Goal: Task Accomplishment & Management: Complete application form

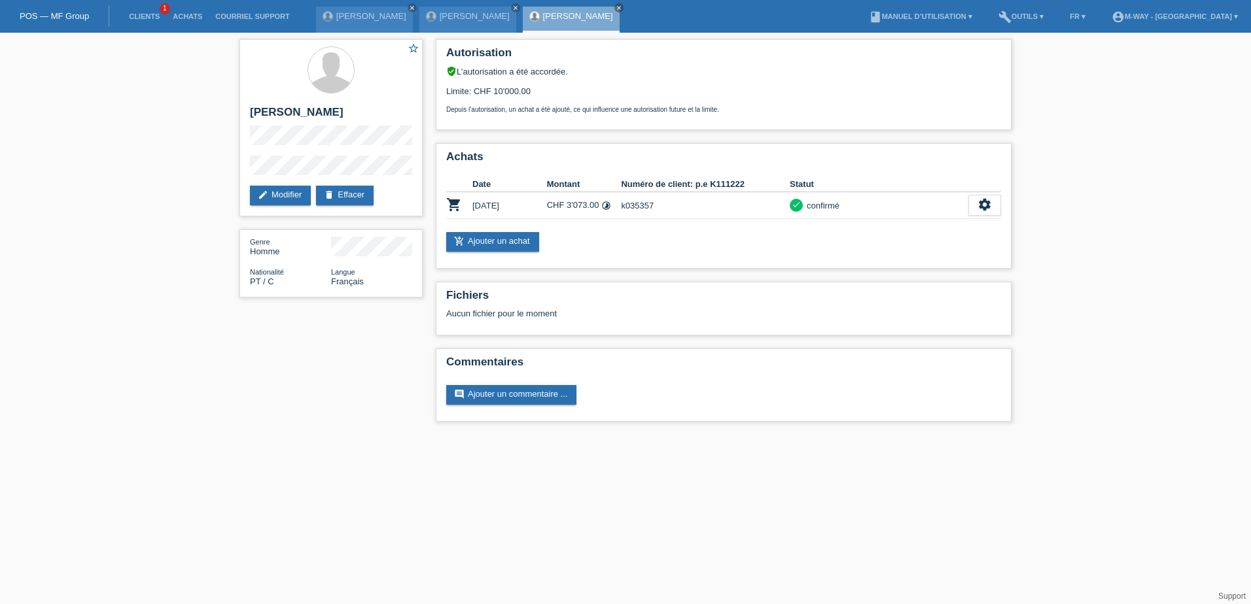
click at [148, 21] on li "Clients 1" at bounding box center [144, 16] width 44 height 33
click at [147, 14] on link "Clients" at bounding box center [144, 16] width 44 height 8
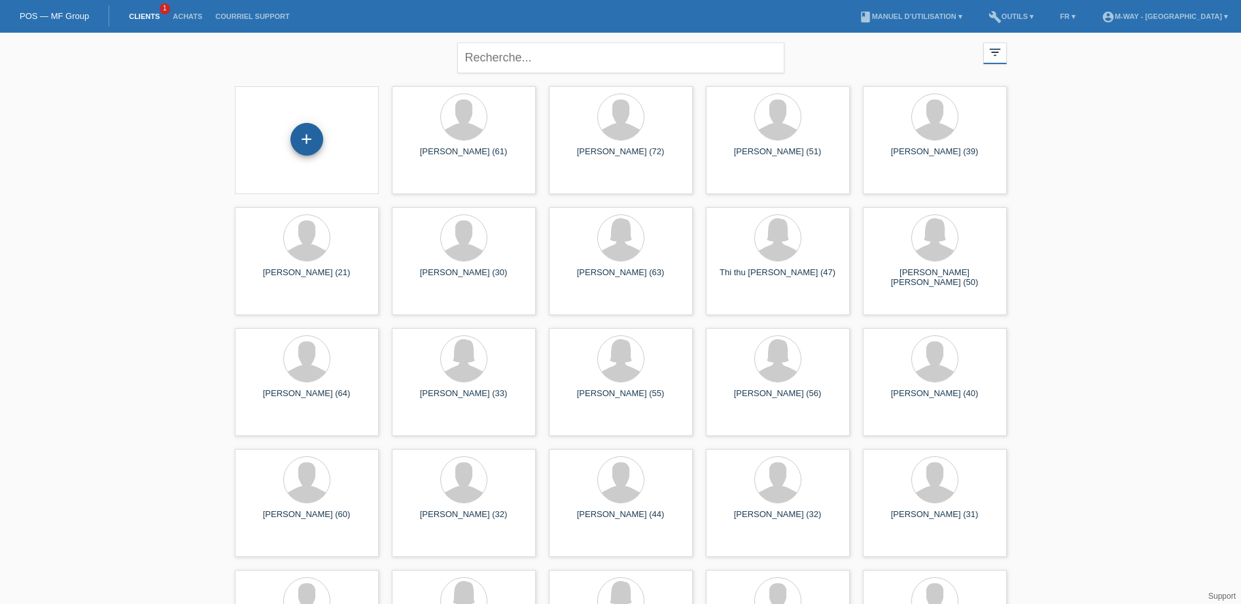
click at [315, 145] on div "+" at bounding box center [306, 139] width 33 height 33
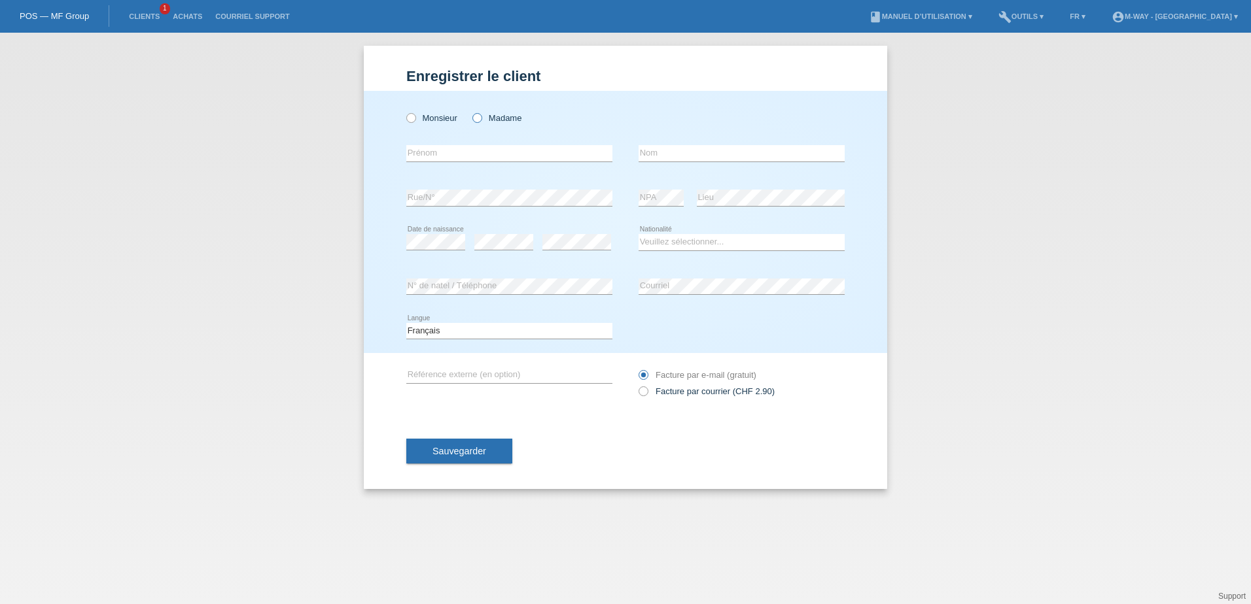
click at [470, 111] on icon at bounding box center [470, 111] width 0 height 0
click at [479, 122] on input "Madame" at bounding box center [476, 117] width 9 height 9
radio input "true"
click at [468, 154] on input "text" at bounding box center [509, 153] width 206 height 16
type input "Vedrana"
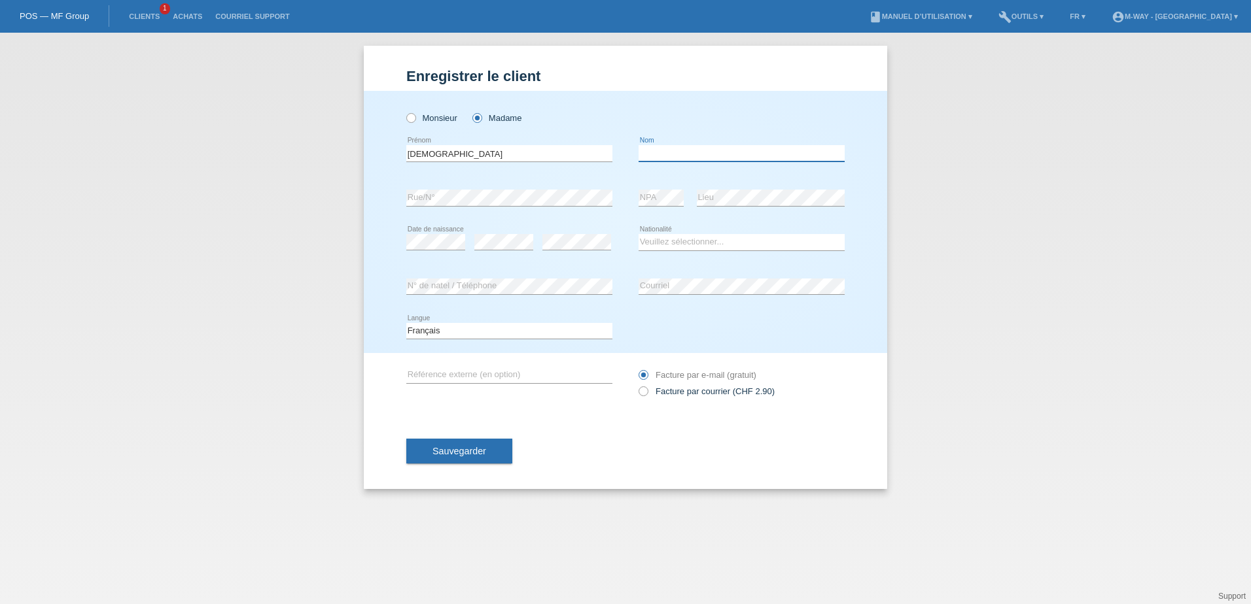
click at [661, 155] on input "text" at bounding box center [741, 153] width 206 height 16
type input "Naef"
click at [646, 239] on select "Veuillez sélectionner... Suisse Allemagne Autriche Liechtenstein ------------ A…" at bounding box center [741, 242] width 206 height 16
select select "BA"
click at [638, 234] on select "Veuillez sélectionner... Suisse Allemagne Autriche Liechtenstein ------------ A…" at bounding box center [741, 242] width 206 height 16
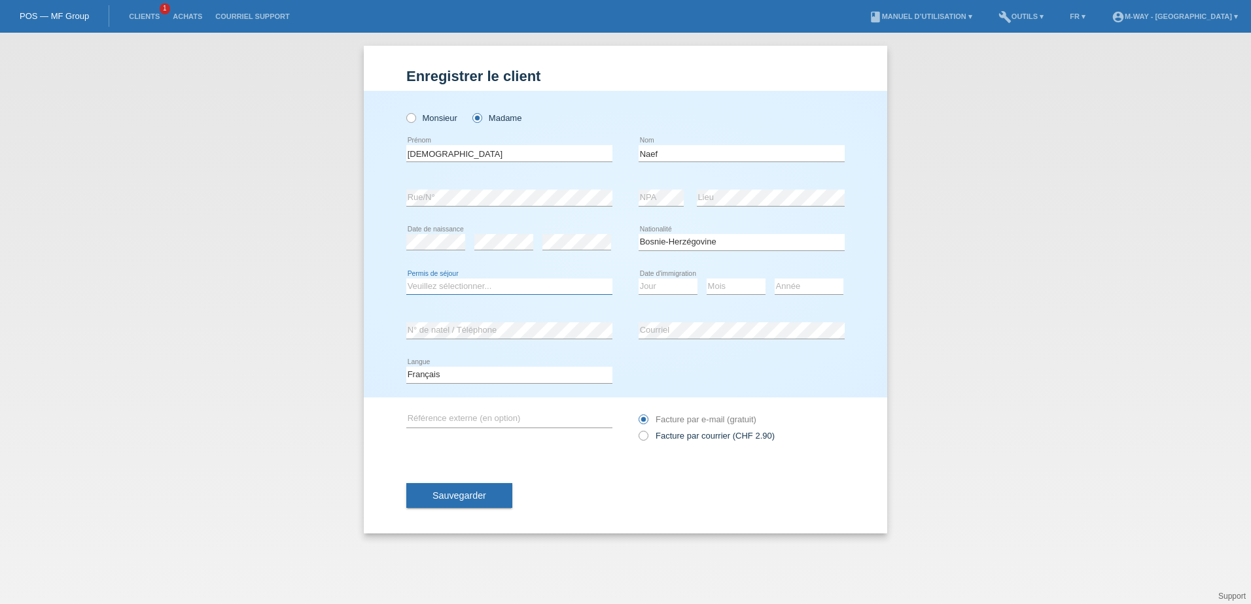
click at [437, 287] on select "Veuillez sélectionner... C B B - Statut de réfugié Autre" at bounding box center [509, 287] width 206 height 16
select select "C"
click at [406, 279] on select "Veuillez sélectionner... C B B - Statut de réfugié Autre" at bounding box center [509, 287] width 206 height 16
click at [647, 290] on select "Jour 01 02 03 04 05 06 07 08 09 10 11" at bounding box center [667, 287] width 59 height 16
select select "06"
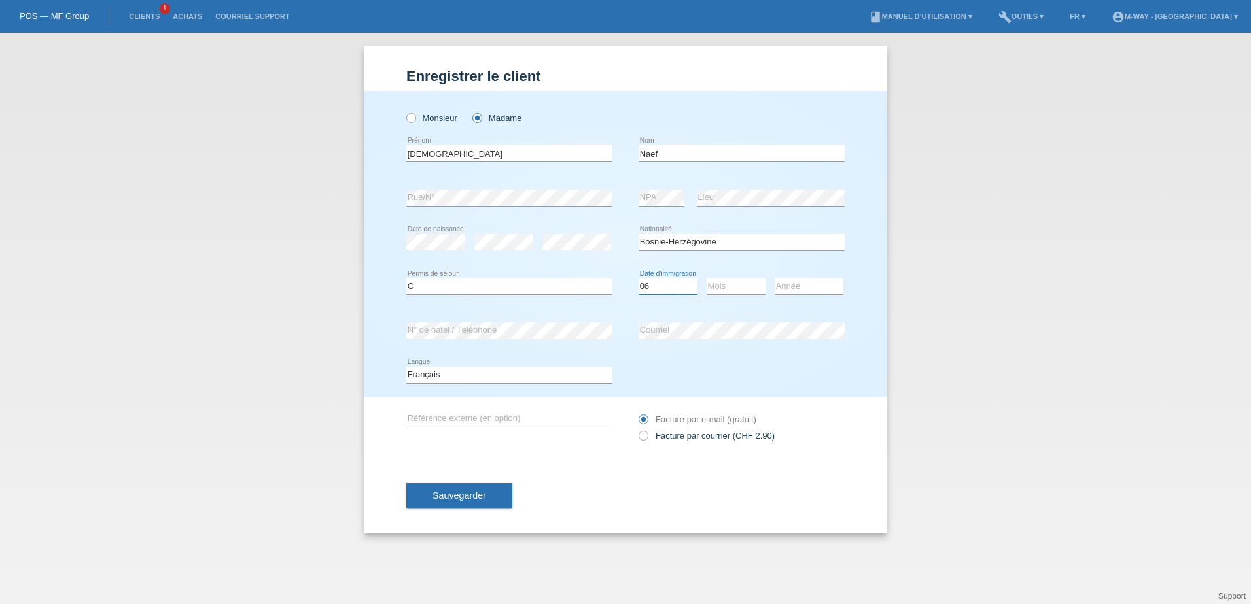
click at [638, 279] on select "Jour 01 02 03 04 05 06 07 08 09 10 11" at bounding box center [667, 287] width 59 height 16
click at [729, 286] on select "Mois 01 02 03 04 05 06 07 08 09 10 11" at bounding box center [735, 287] width 59 height 16
select select "09"
click at [706, 279] on select "Mois 01 02 03 04 05 06 07 08 09 10 11" at bounding box center [735, 287] width 59 height 16
click at [796, 285] on select "Année 2025 2024 2023 2022 2021 2020 2019 2018 2017 2016 2015 2014 2013 2012 201…" at bounding box center [808, 287] width 69 height 16
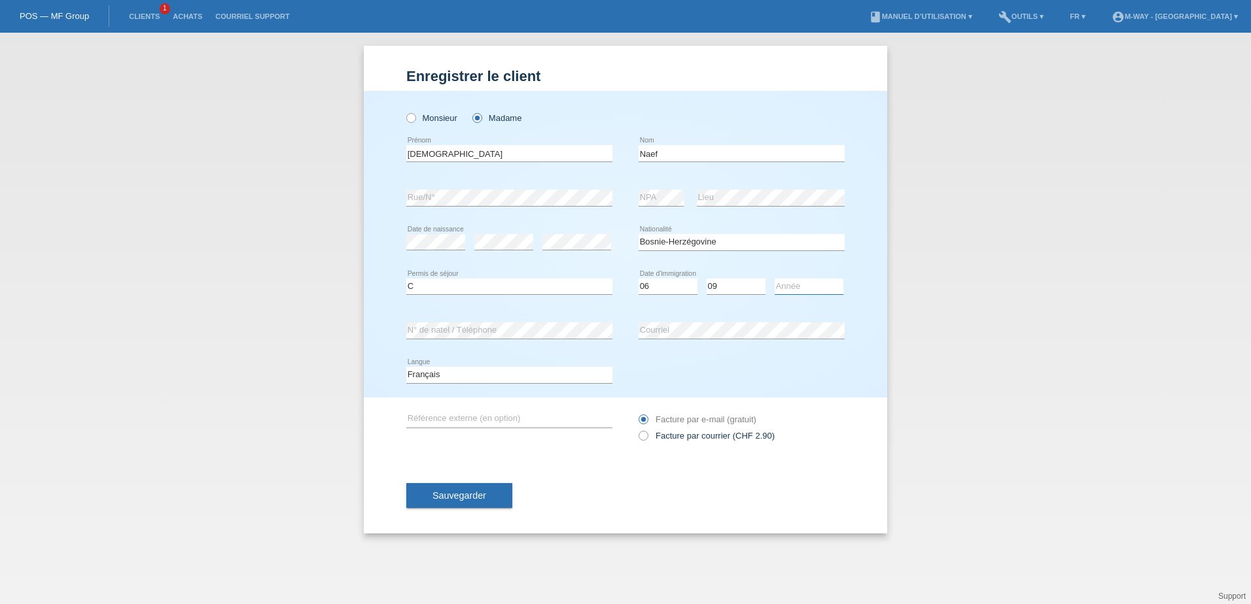
select select "2004"
click at [774, 279] on select "Année 2025 2024 2023 2022 2021 2020 2019 2018 2017 2016 2015 2014 2013 2012 201…" at bounding box center [808, 287] width 69 height 16
click at [460, 494] on span "Sauvegarder" at bounding box center [459, 496] width 54 height 10
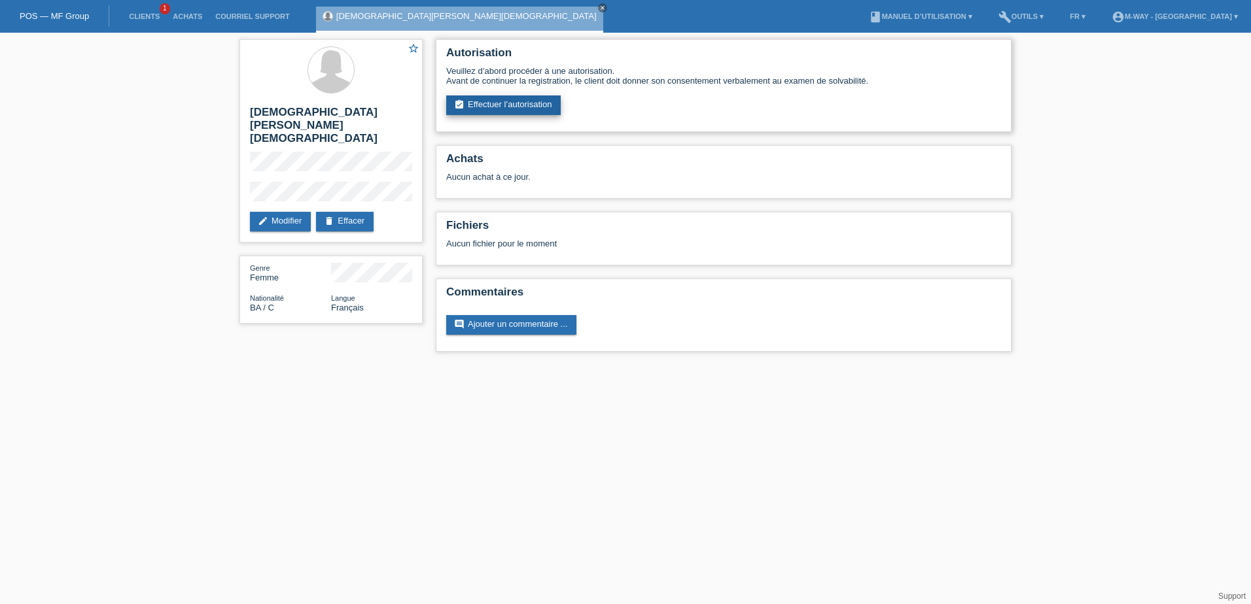
click at [504, 105] on link "assignment_turned_in Effectuer l’autorisation" at bounding box center [503, 105] width 114 height 20
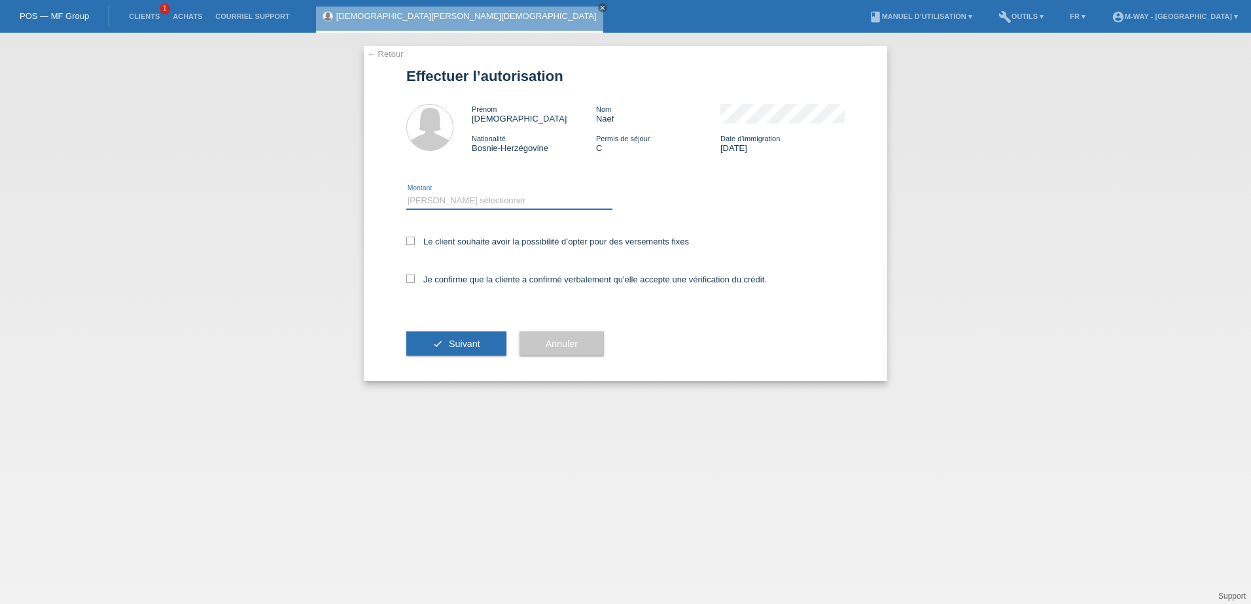
click at [460, 205] on select "Veuillez sélectionner CHF 1.00 - CHF 499.00 CHF 500.00 - CHF 1'999.00 CHF 2'000…" at bounding box center [509, 201] width 206 height 16
select select "3"
click at [406, 193] on select "Veuillez sélectionner CHF 1.00 - CHF 499.00 CHF 500.00 - CHF 1'999.00 CHF 2'000…" at bounding box center [509, 201] width 206 height 16
click at [408, 239] on icon at bounding box center [410, 241] width 9 height 9
click at [408, 239] on input "Le client souhaite avoir la possibilité d’opter pour des versements fixes" at bounding box center [410, 241] width 9 height 9
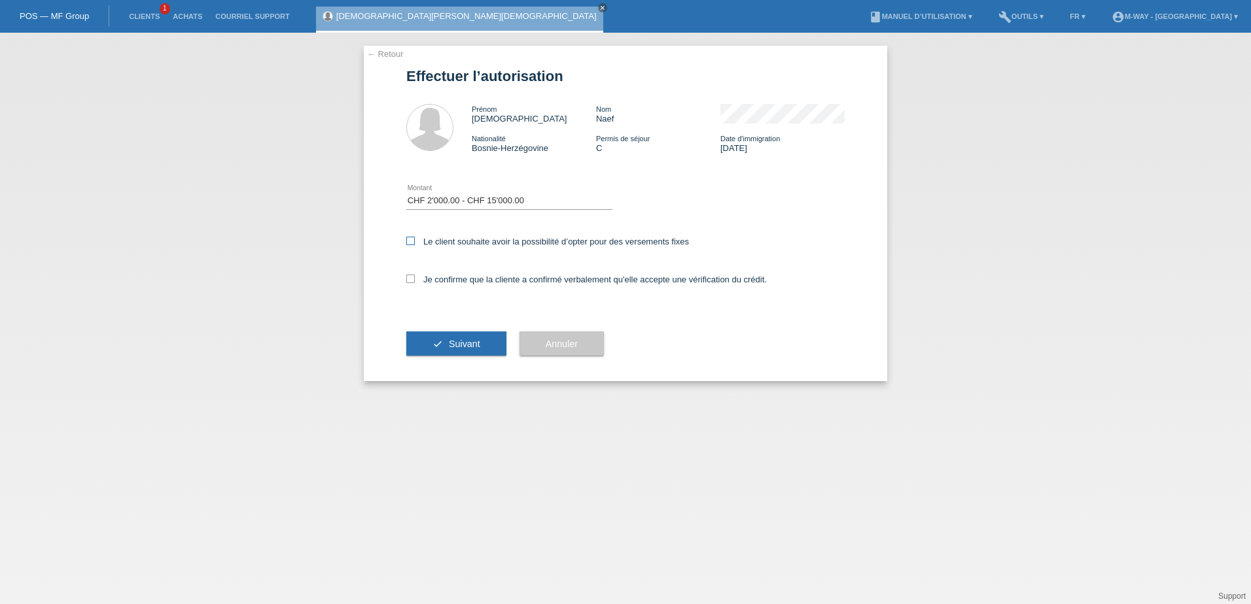
checkbox input "true"
click at [413, 277] on icon at bounding box center [410, 279] width 9 height 9
click at [413, 277] on input "Je confirme que la cliente a confirmé verbalement qu'elle accepte une vérificat…" at bounding box center [410, 279] width 9 height 9
checkbox input "true"
click at [470, 338] on button "check Suivant" at bounding box center [456, 344] width 100 height 25
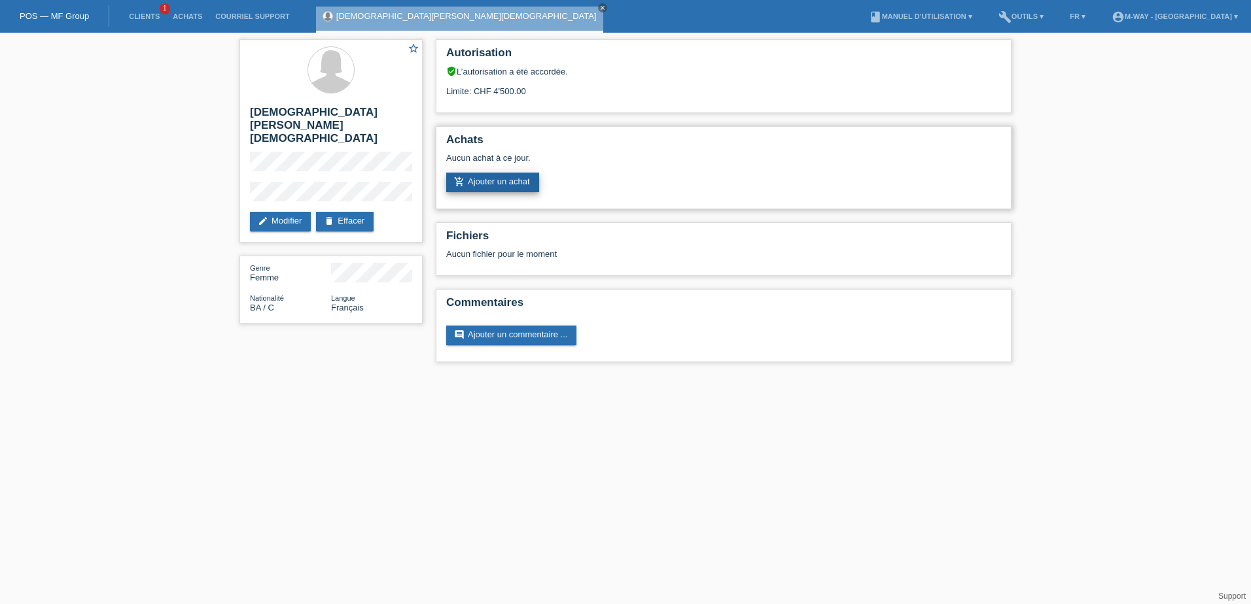
click at [511, 176] on link "add_shopping_cart Ajouter un achat" at bounding box center [492, 183] width 93 height 20
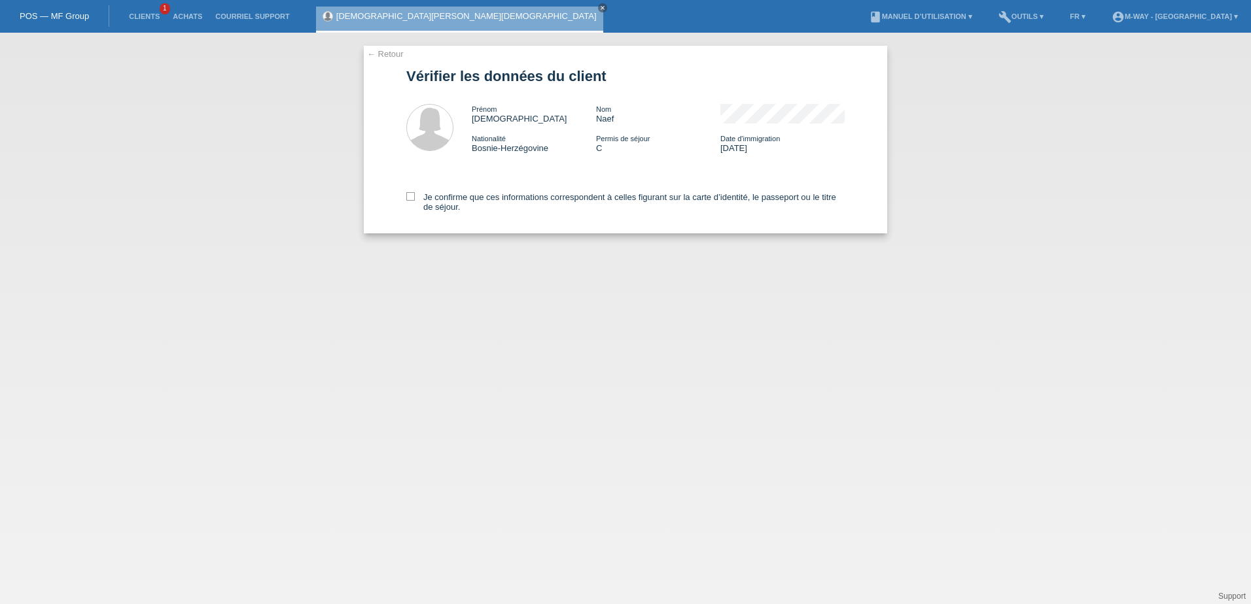
click at [406, 197] on div "← Retour Vérifier les données du client [DEMOGRAPHIC_DATA] Nom Naef Nationalité…" at bounding box center [625, 140] width 523 height 188
click at [413, 198] on icon at bounding box center [410, 196] width 9 height 9
click at [413, 198] on input "Je confirme que ces informations correspondent à celles figurant sur la carte d…" at bounding box center [410, 196] width 9 height 9
checkbox input "true"
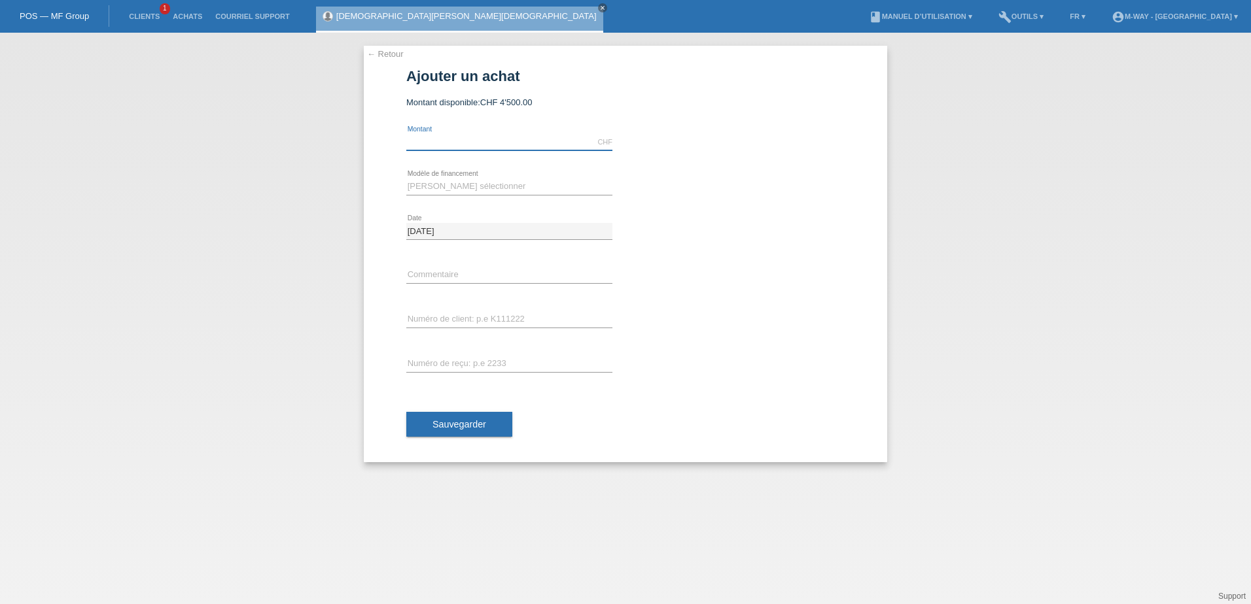
click at [497, 143] on input "text" at bounding box center [509, 142] width 206 height 16
type input "2758.30"
click at [502, 193] on select "[PERSON_NAME] sélectionner Taux fixes Achat sur facture avec paiement partiel" at bounding box center [509, 187] width 206 height 16
select select "77"
click at [406, 179] on select "[PERSON_NAME] sélectionner Taux fixes Achat sur facture avec paiement partiel" at bounding box center [509, 187] width 206 height 16
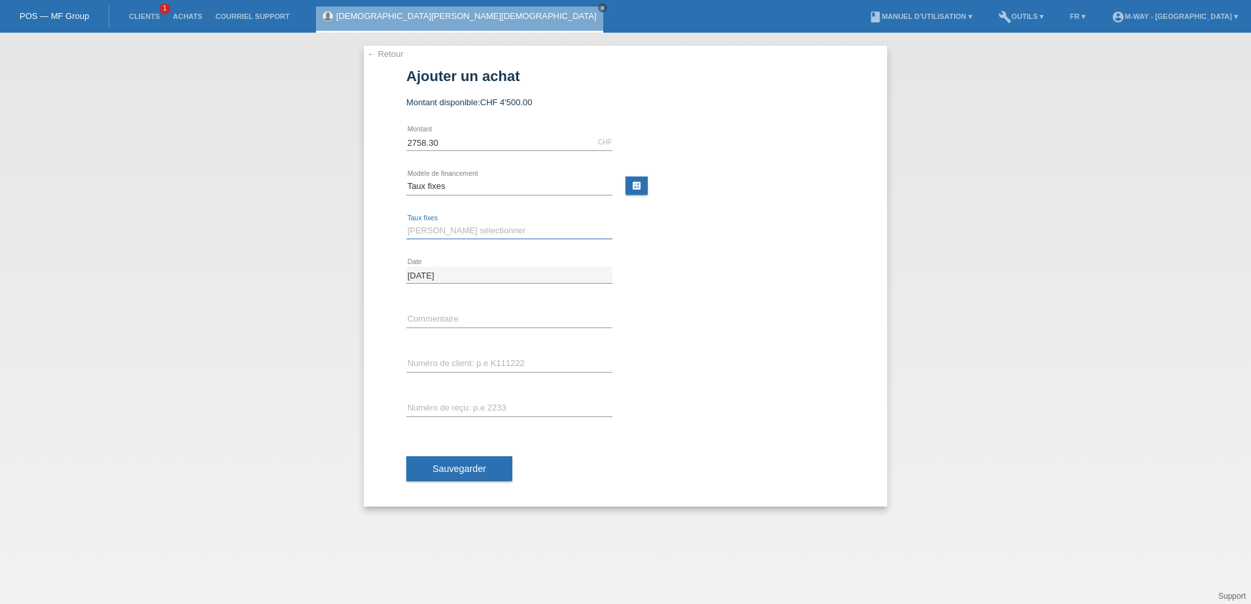
click at [491, 232] on select "[PERSON_NAME] sélectionner 4 versements 5 versements 6 versements 7 versements …" at bounding box center [509, 231] width 206 height 16
select select "172"
click at [406, 223] on select "[PERSON_NAME] sélectionner 4 versements 5 versements 6 versements 7 versements …" at bounding box center [509, 231] width 206 height 16
click at [518, 367] on input "text" at bounding box center [509, 364] width 206 height 16
type input "k035358"
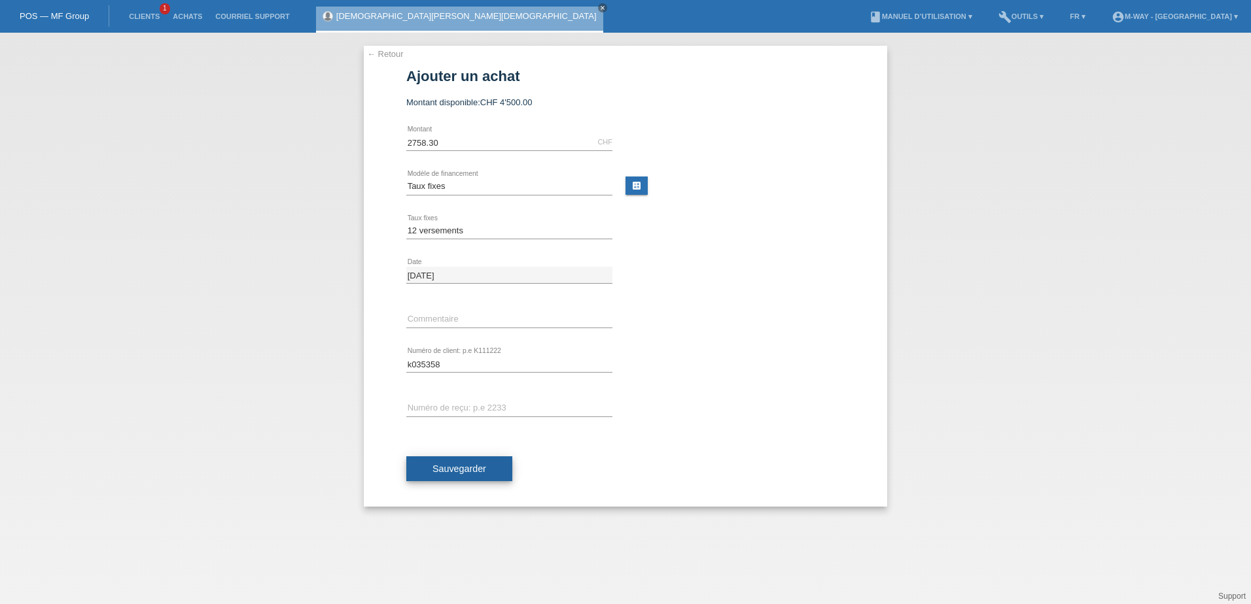
click at [488, 472] on button "Sauvegarder" at bounding box center [459, 469] width 106 height 25
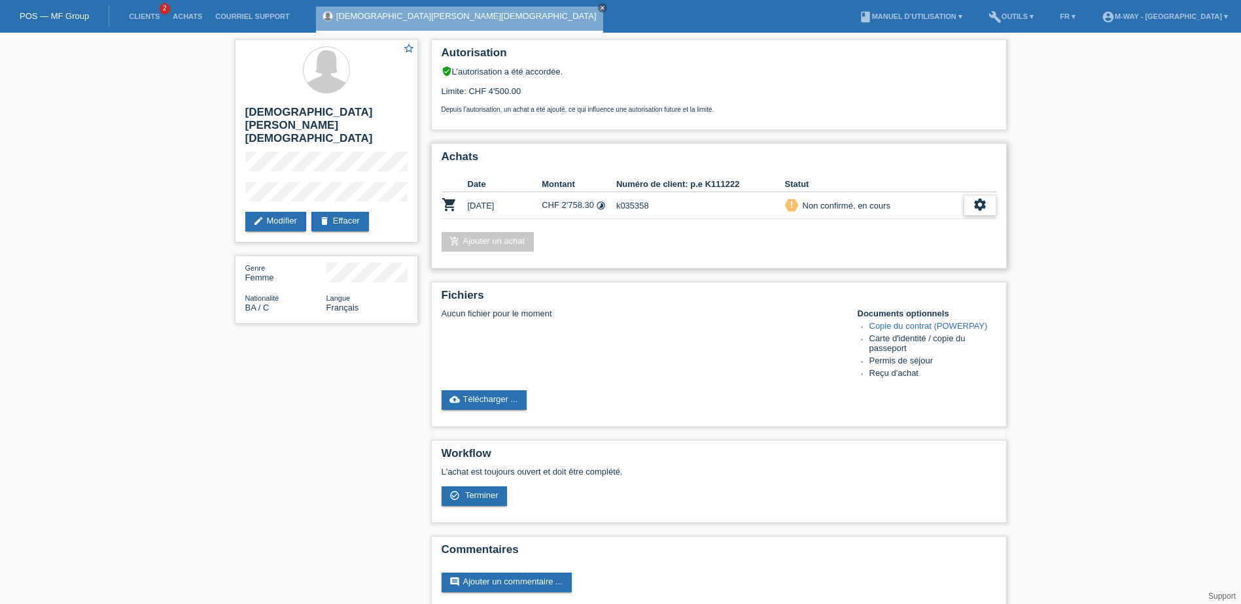
click at [986, 206] on icon "settings" at bounding box center [980, 205] width 14 height 14
click at [904, 266] on span "Terminer" at bounding box center [887, 265] width 37 height 16
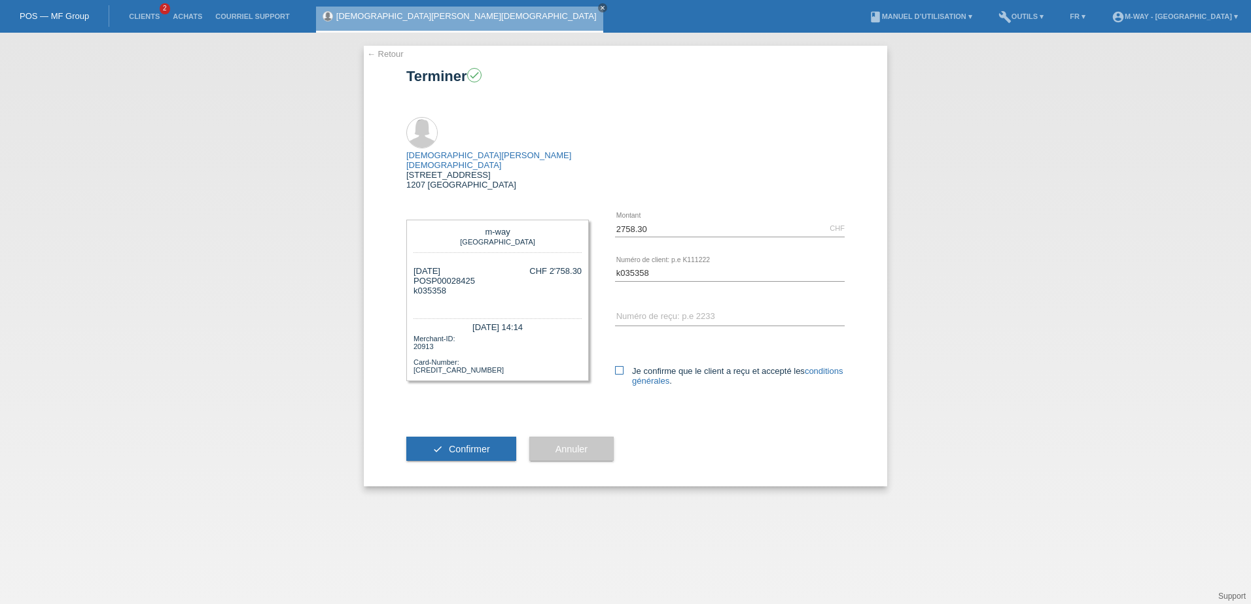
click at [617, 366] on icon at bounding box center [619, 370] width 9 height 9
click at [617, 366] on input "Je confirme que le client a reçu et accepté les conditions générales ." at bounding box center [619, 370] width 9 height 9
checkbox input "true"
click at [482, 444] on span "Confirmer" at bounding box center [469, 449] width 41 height 10
